Goal: Transaction & Acquisition: Purchase product/service

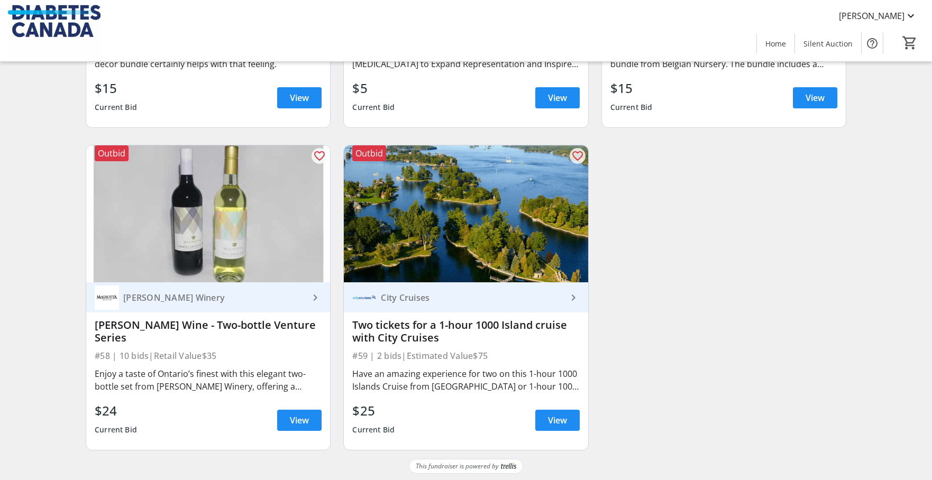
scroll to position [6059, 0]
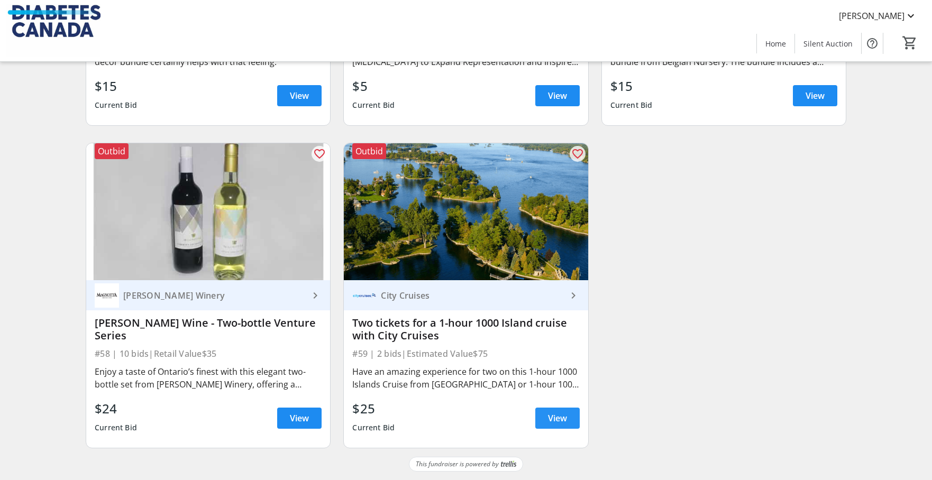
click at [563, 417] on span "View" at bounding box center [557, 418] width 19 height 13
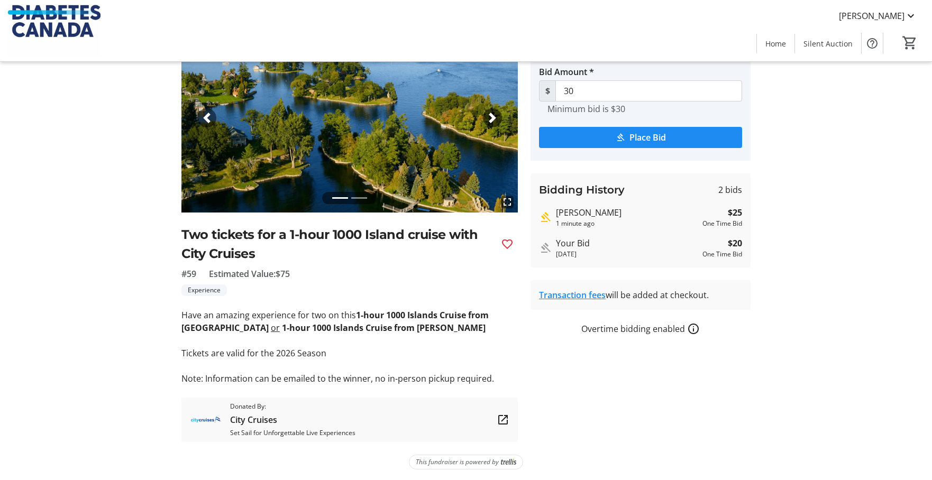
scroll to position [79, 0]
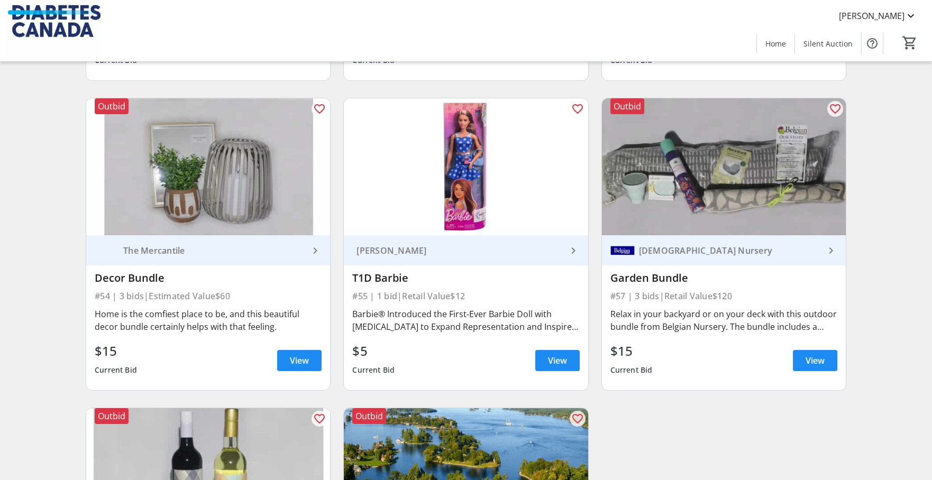
scroll to position [5793, 0]
